Goal: Task Accomplishment & Management: Manage account settings

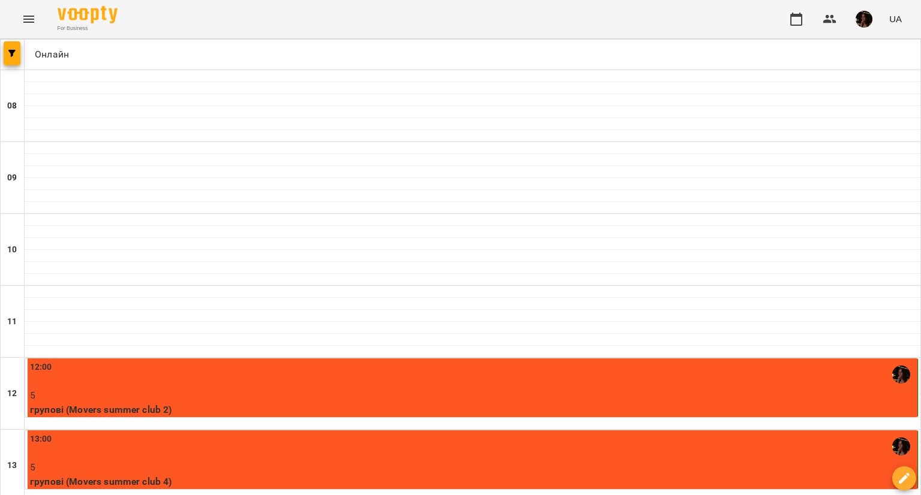
scroll to position [362, 0]
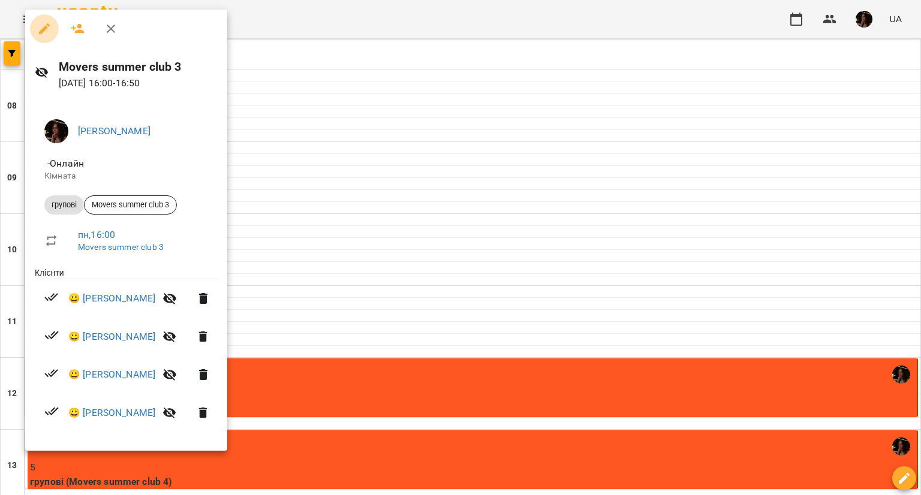
click at [48, 29] on icon "button" at bounding box center [44, 29] width 14 height 14
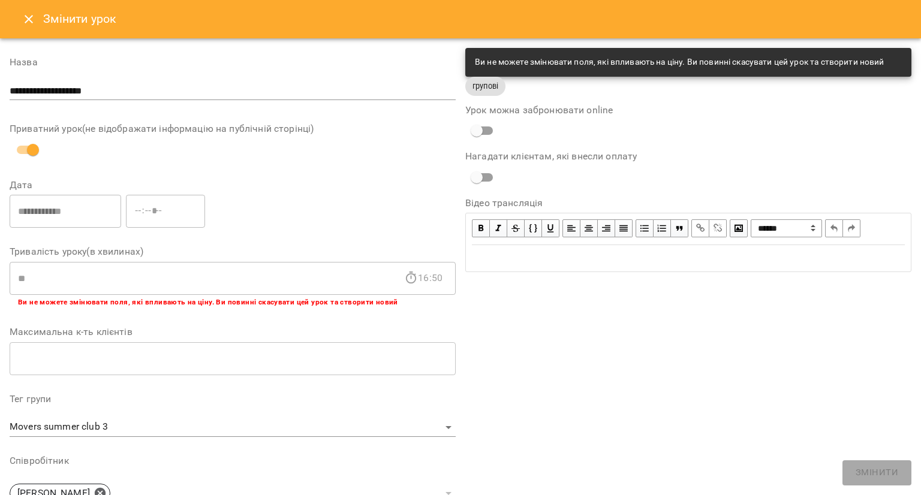
click at [23, 21] on icon "Close" at bounding box center [29, 19] width 14 height 14
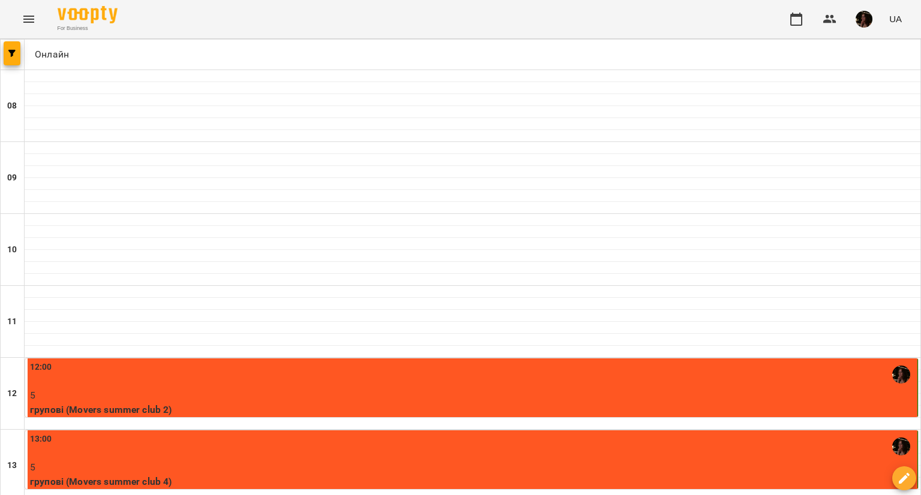
scroll to position [300, 0]
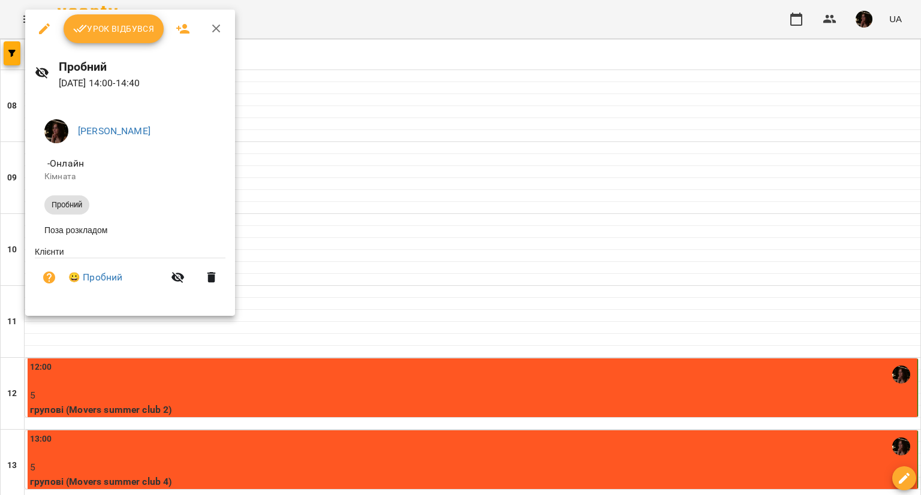
click at [397, 16] on div at bounding box center [460, 247] width 921 height 495
